Goal: Transaction & Acquisition: Download file/media

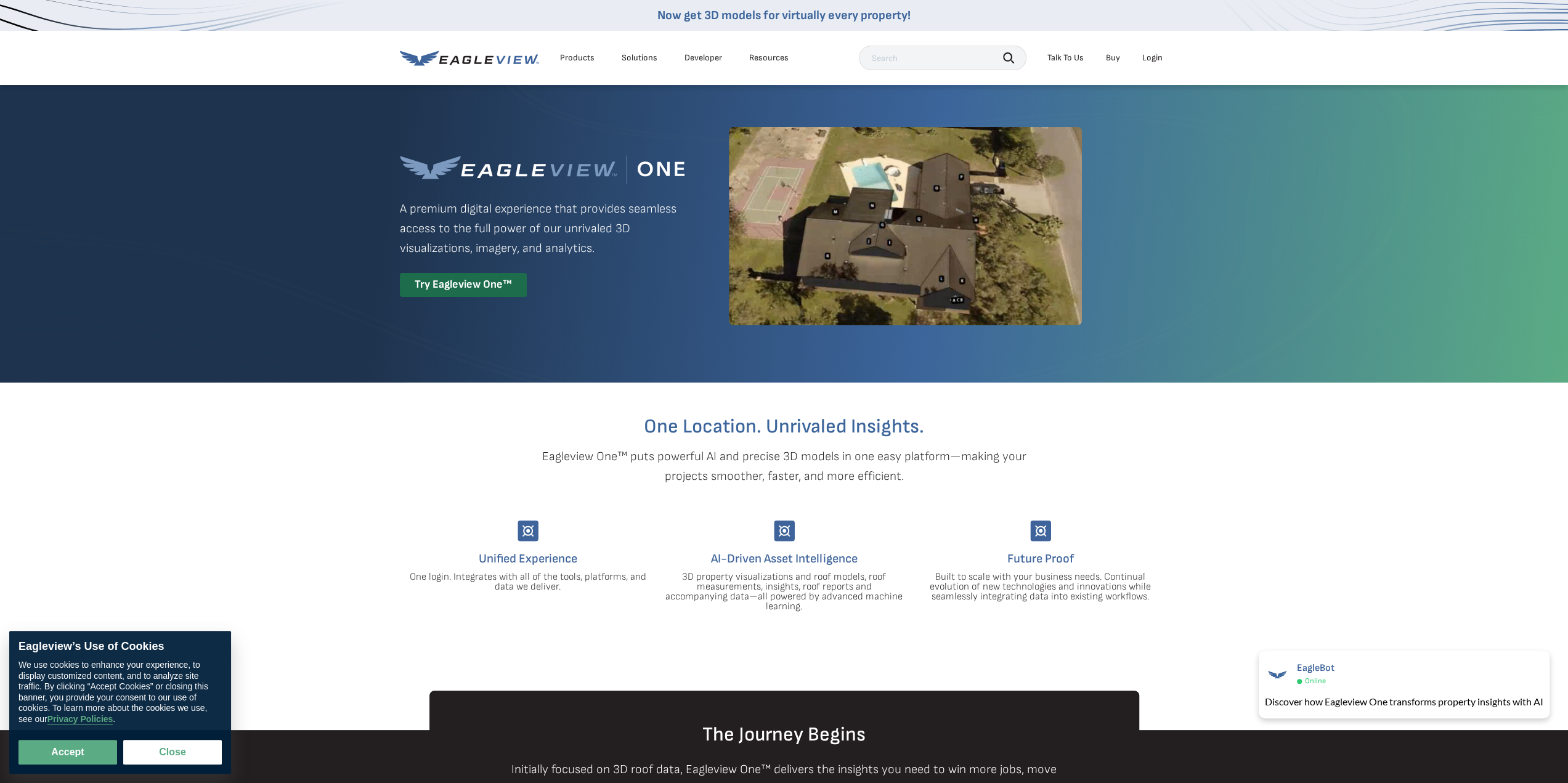
click at [1154, 65] on li "Login" at bounding box center [1153, 57] width 33 height 18
click at [1152, 57] on div "Login" at bounding box center [1153, 58] width 21 height 11
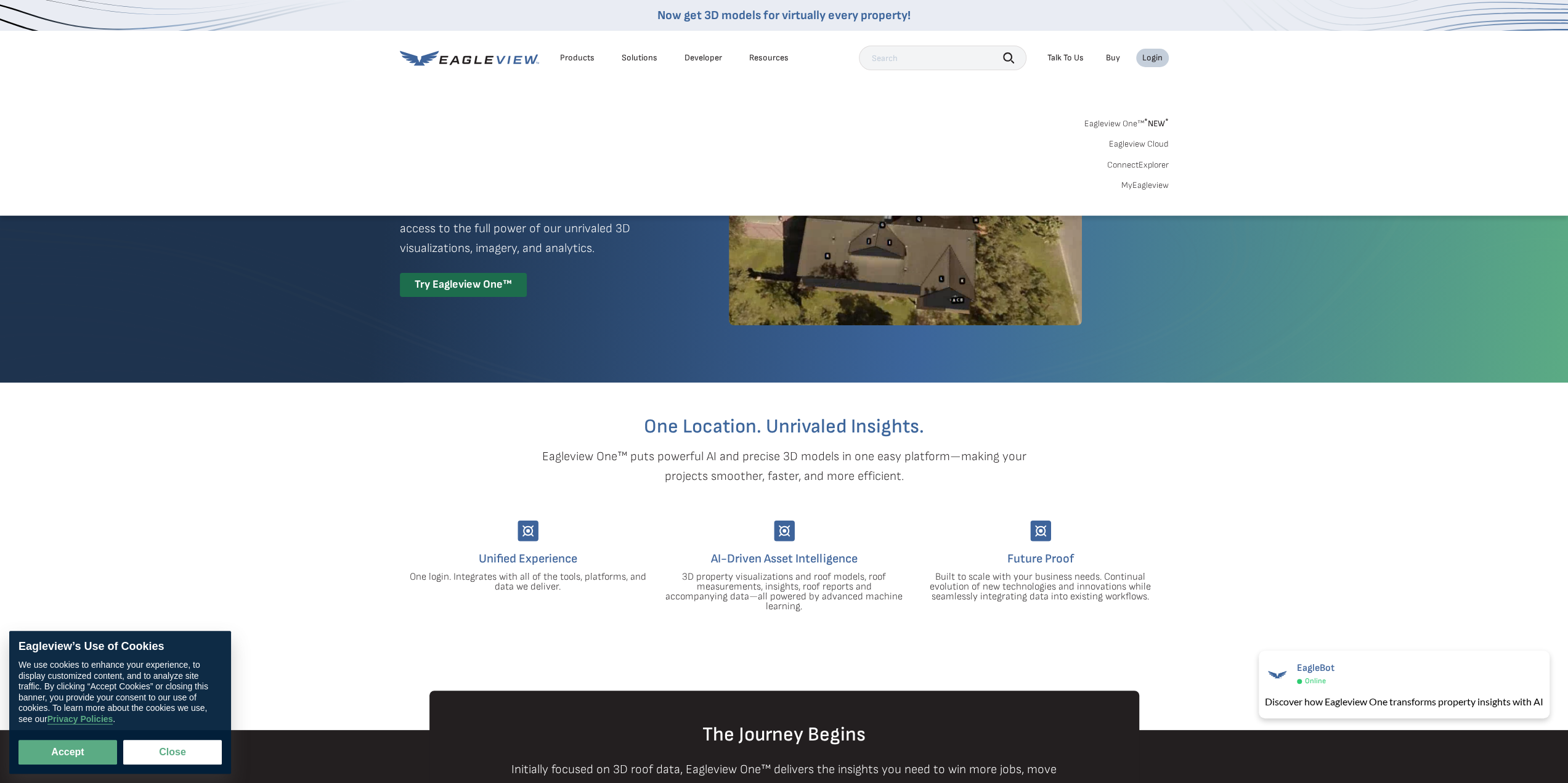
click at [1160, 182] on link "MyEagleview" at bounding box center [1144, 185] width 48 height 11
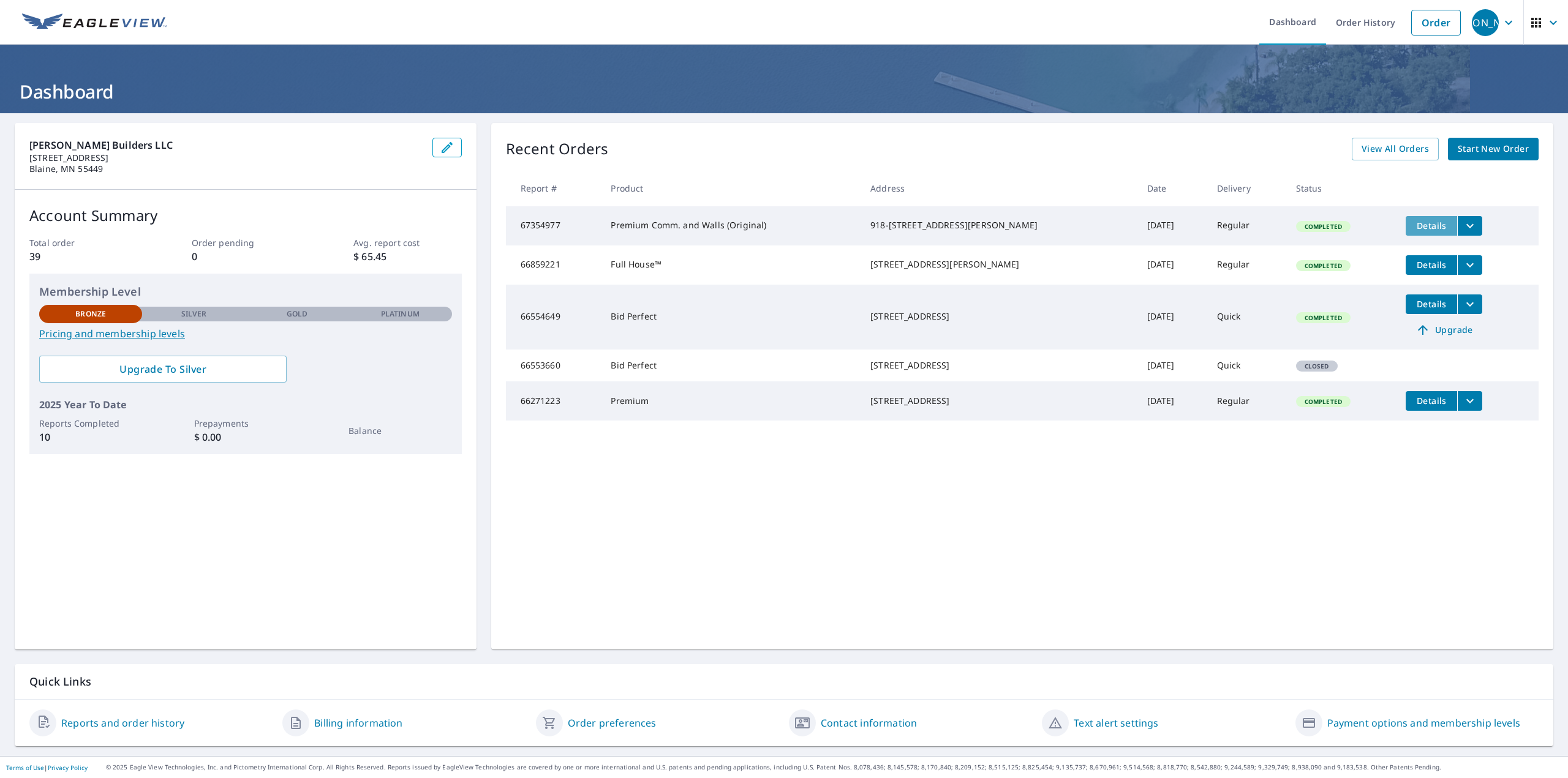
click at [1412, 224] on span "Details" at bounding box center [1430, 226] width 37 height 12
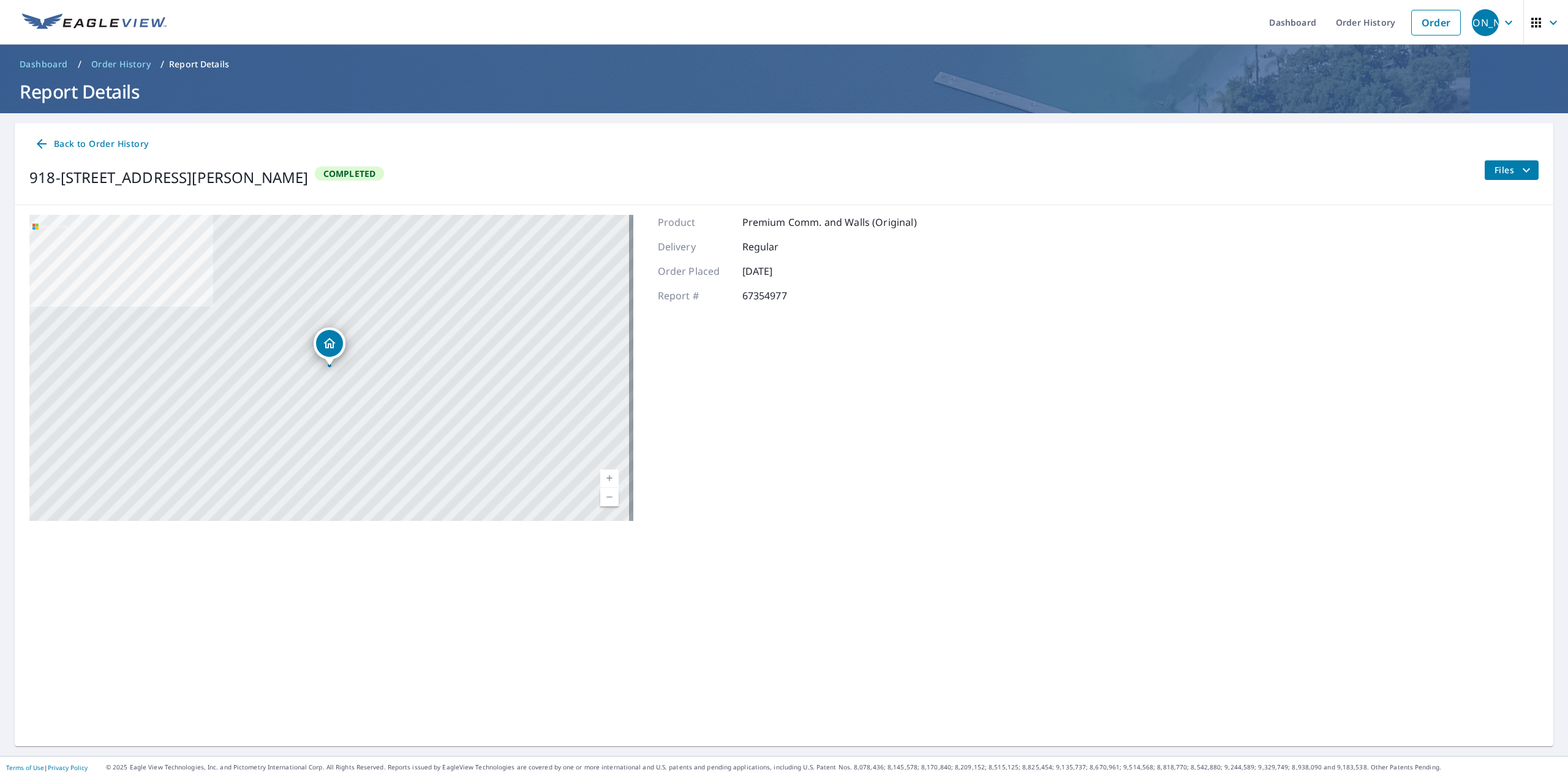
click at [1519, 172] on icon "filesDropdownBtn-67354977" at bounding box center [1526, 169] width 15 height 15
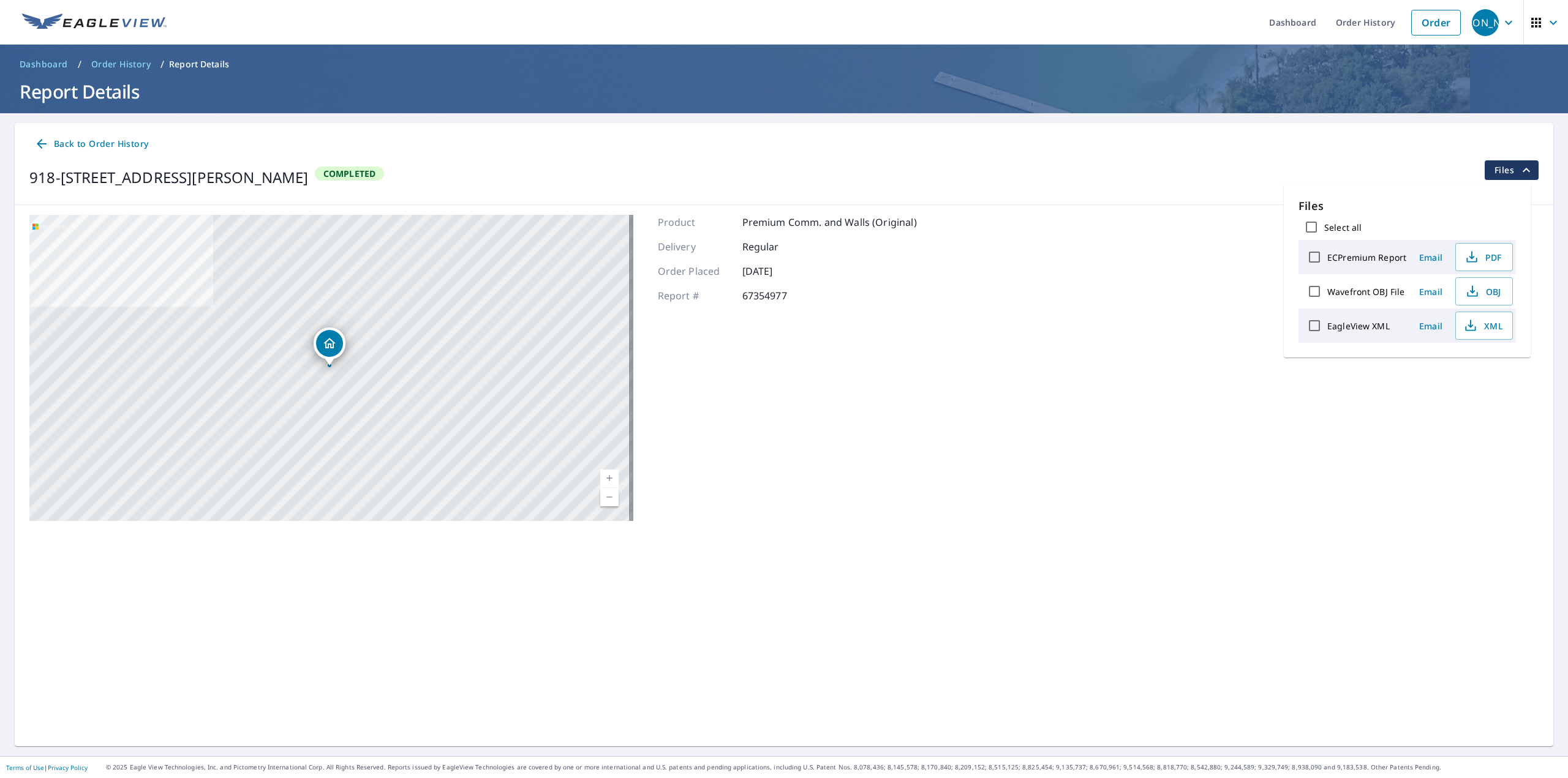
click at [1350, 322] on label "EagleView XML" at bounding box center [1358, 327] width 63 height 12
click at [1327, 322] on input "EagleView XML" at bounding box center [1314, 326] width 26 height 26
click at [1470, 361] on span "Download" at bounding box center [1468, 368] width 65 height 15
click at [1309, 325] on input "EagleView XML" at bounding box center [1314, 326] width 26 height 26
checkbox input "false"
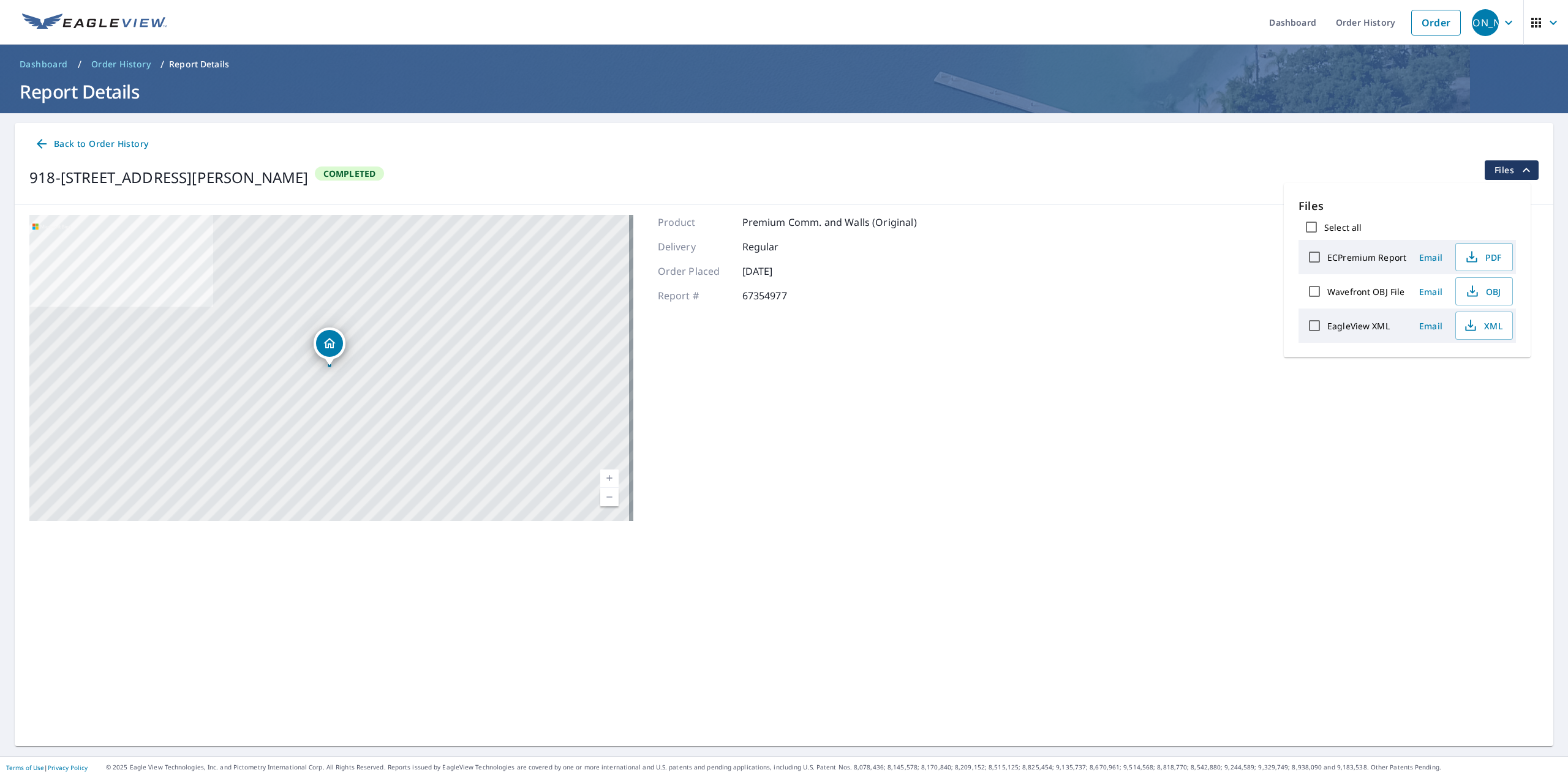
click at [1360, 289] on label "Wavefront OBJ File" at bounding box center [1366, 292] width 77 height 12
click at [1327, 289] on input "Wavefront OBJ File" at bounding box center [1314, 291] width 26 height 26
checkbox input "true"
click at [1451, 370] on span "Download" at bounding box center [1468, 368] width 65 height 15
click at [1326, 21] on link "Order History" at bounding box center [1365, 22] width 79 height 45
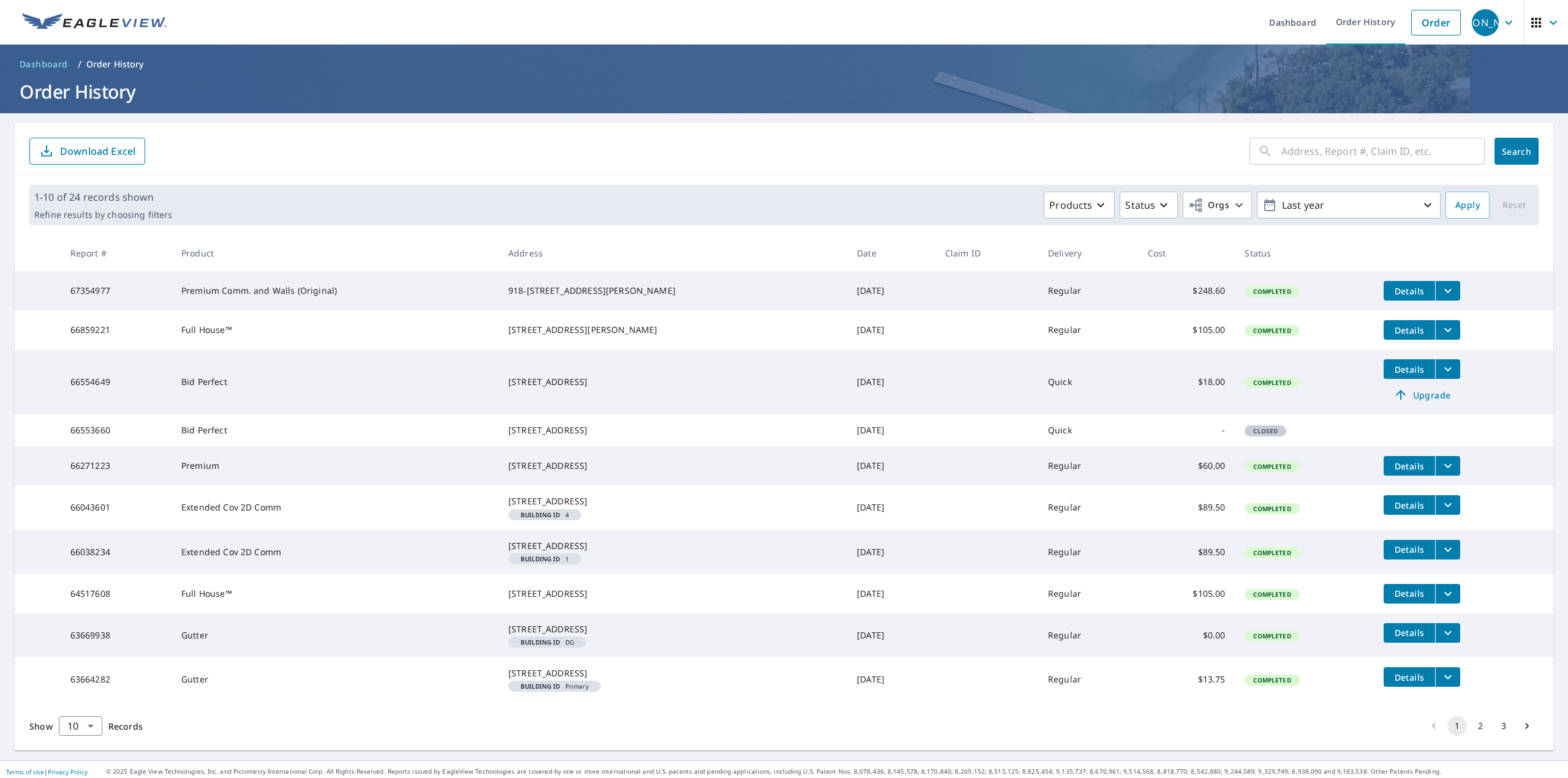
click at [1431, 277] on td "Details" at bounding box center [1463, 291] width 180 height 40
click at [1440, 287] on icon "filesDropdownBtn-67354977" at bounding box center [1447, 291] width 15 height 15
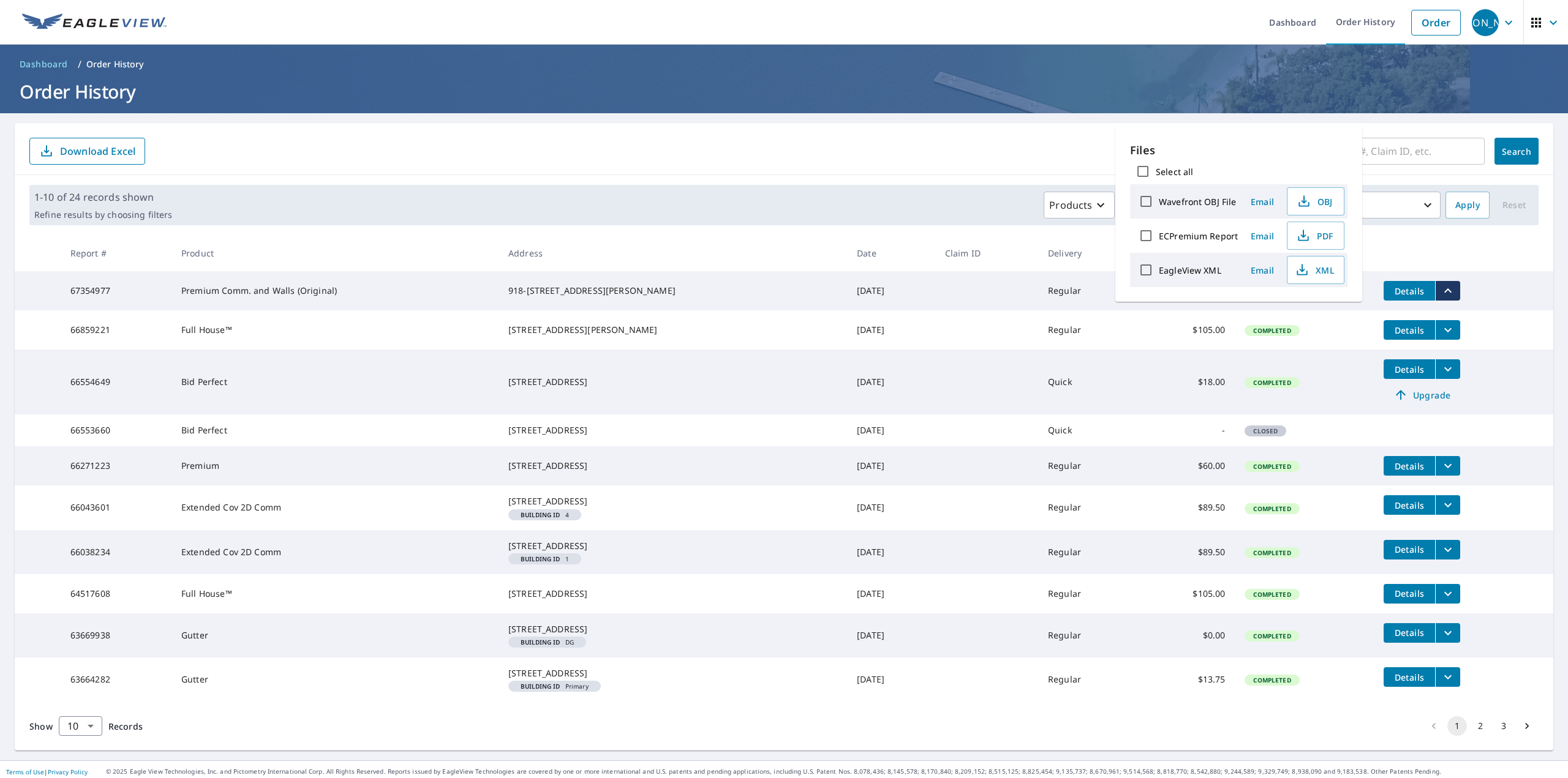
click at [1177, 199] on label "Wavefront OBJ File" at bounding box center [1197, 202] width 77 height 12
click at [1159, 199] on input "Wavefront OBJ File" at bounding box center [1146, 201] width 26 height 26
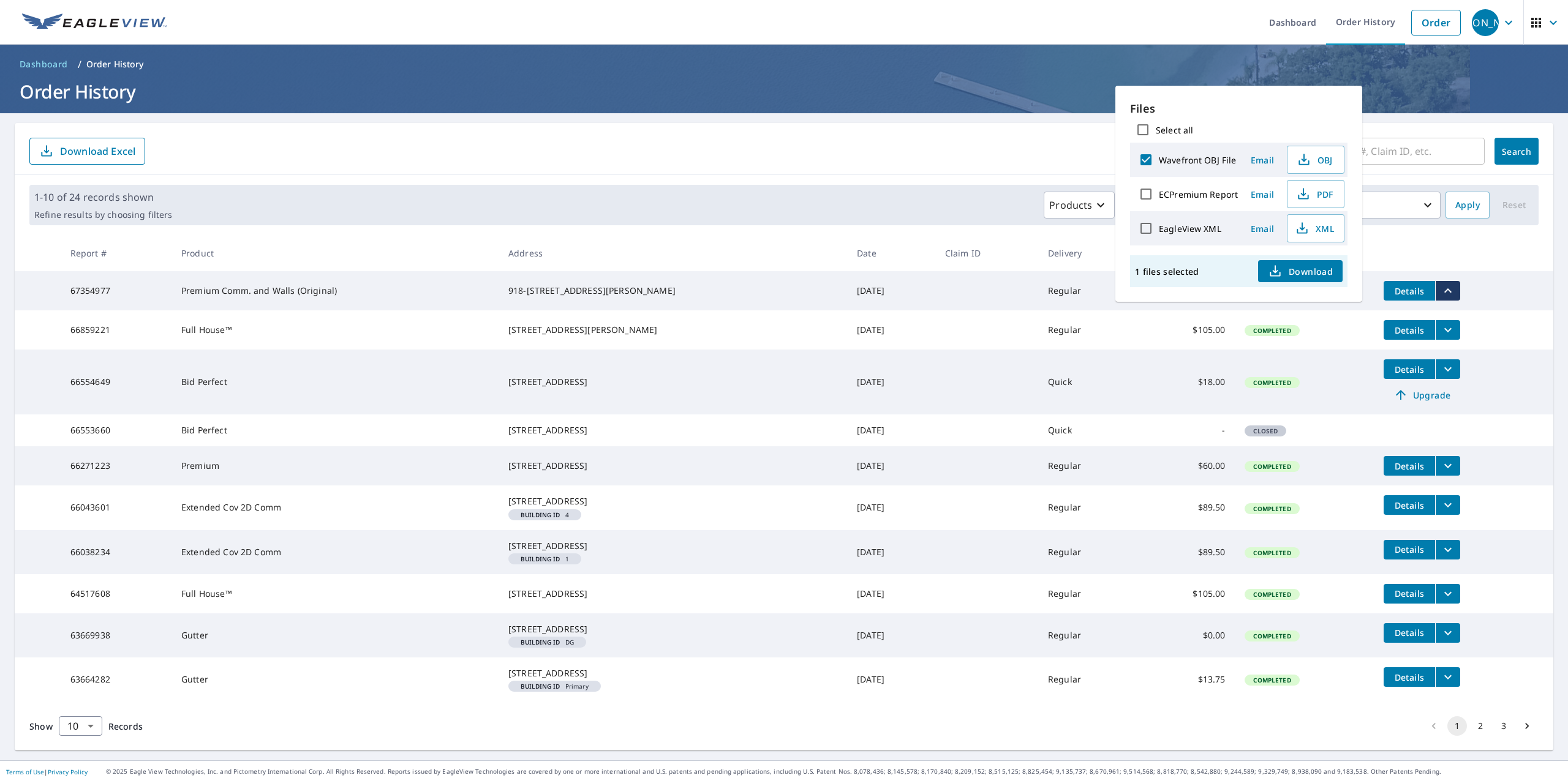
click at [1191, 160] on label "Wavefront OBJ File" at bounding box center [1197, 161] width 77 height 12
click at [1159, 160] on input "Wavefront OBJ File" at bounding box center [1146, 160] width 26 height 26
checkbox input "false"
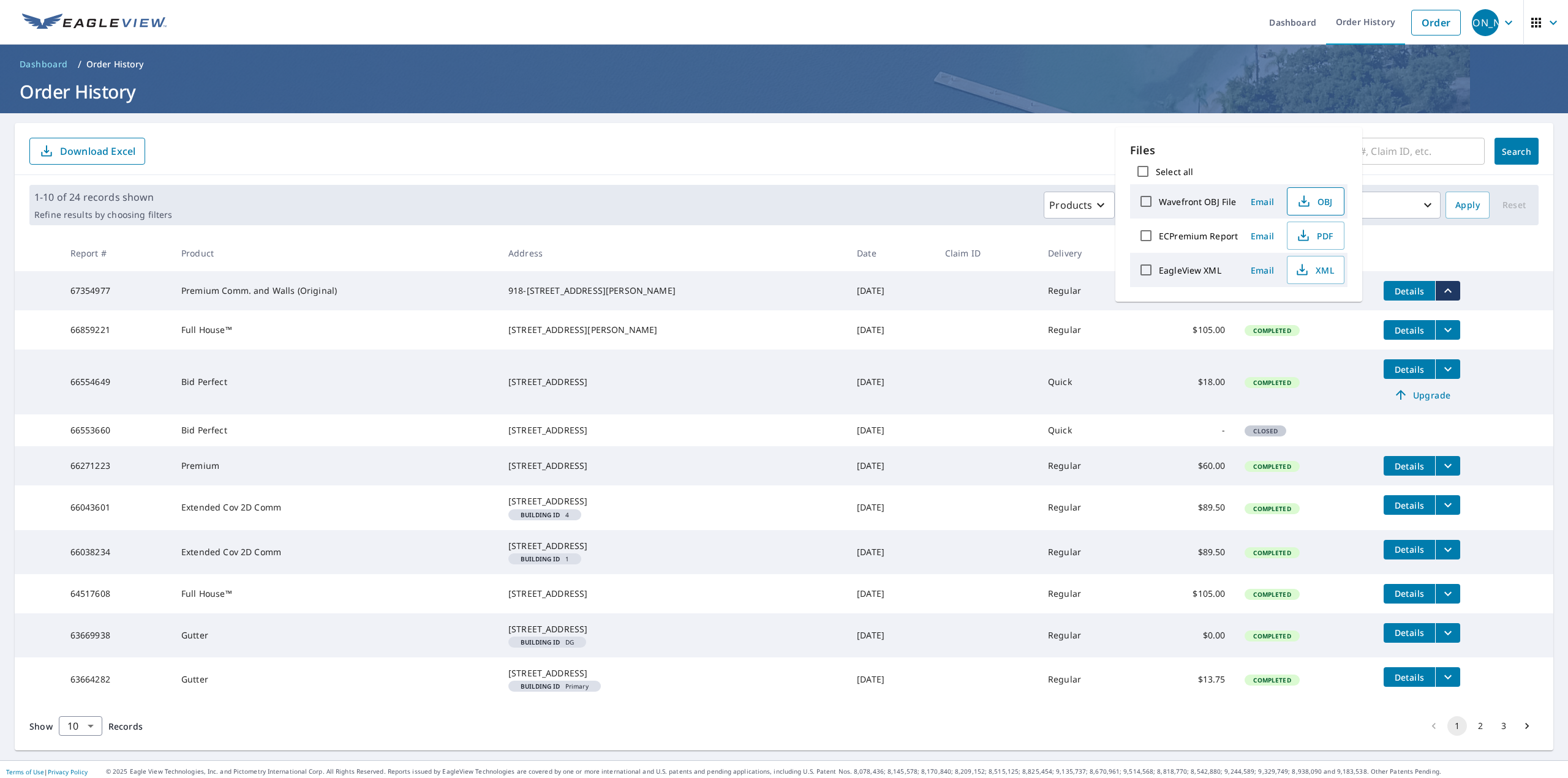
click at [1327, 209] on button "OBJ" at bounding box center [1315, 201] width 58 height 28
